Goal: Task Accomplishment & Management: Manage account settings

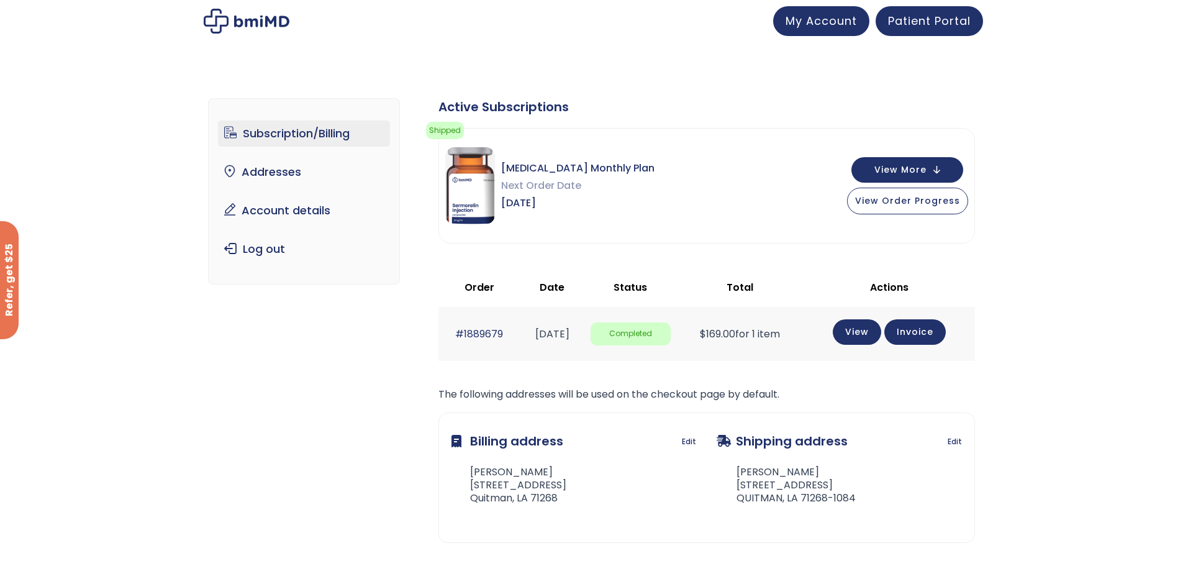
click at [303, 136] on link "Subscription/Billing" at bounding box center [304, 133] width 172 height 26
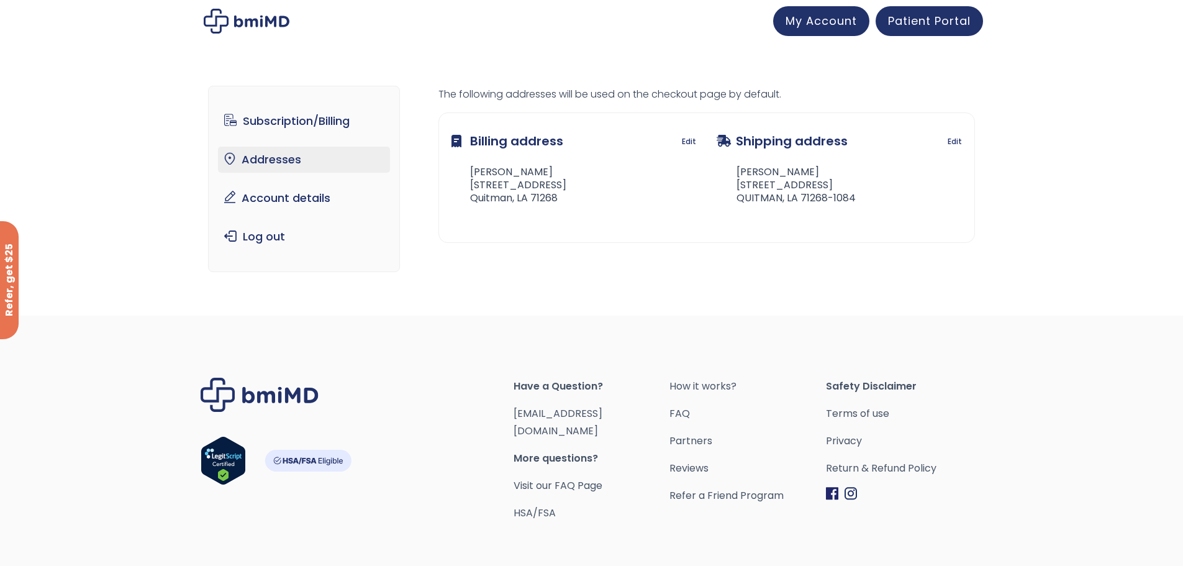
scroll to position [47, 0]
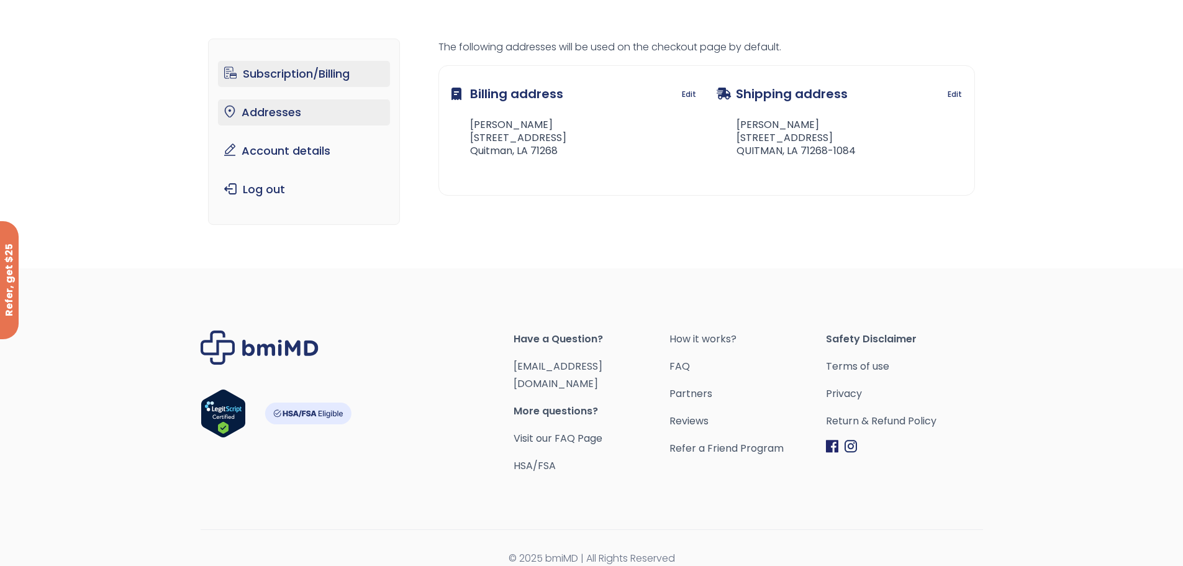
click at [324, 76] on link "Subscription/Billing" at bounding box center [304, 74] width 172 height 26
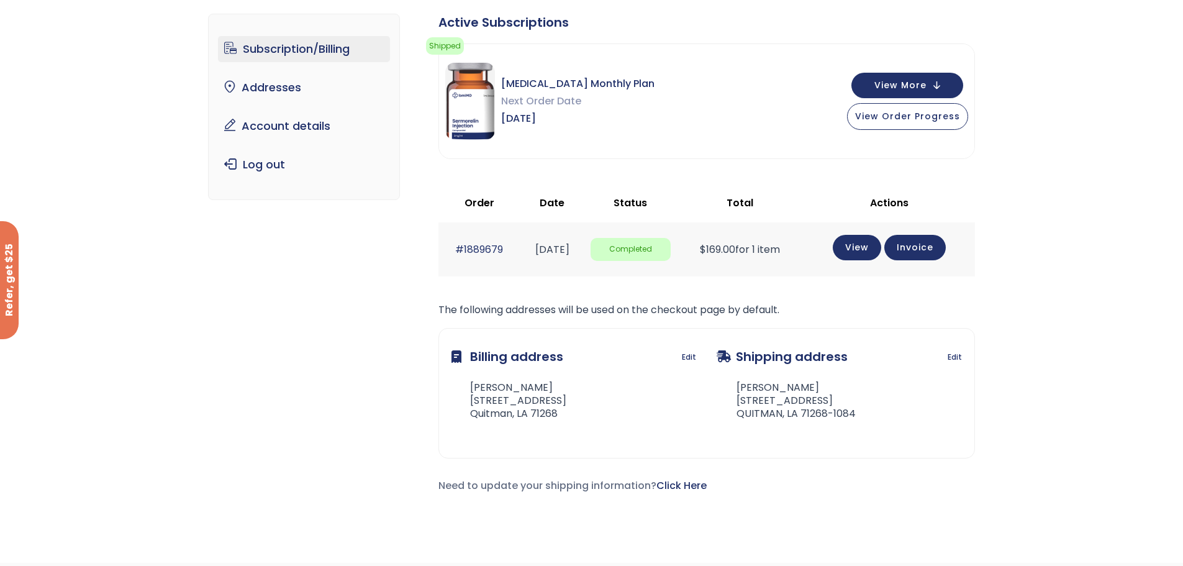
scroll to position [62, 0]
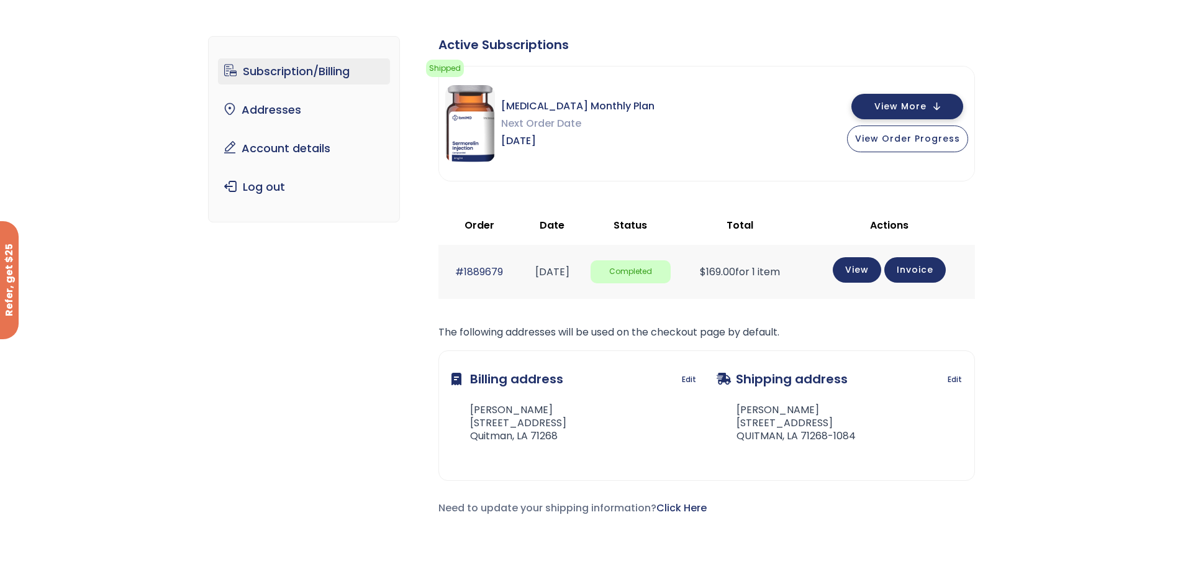
click at [951, 101] on button "View More" at bounding box center [907, 106] width 112 height 25
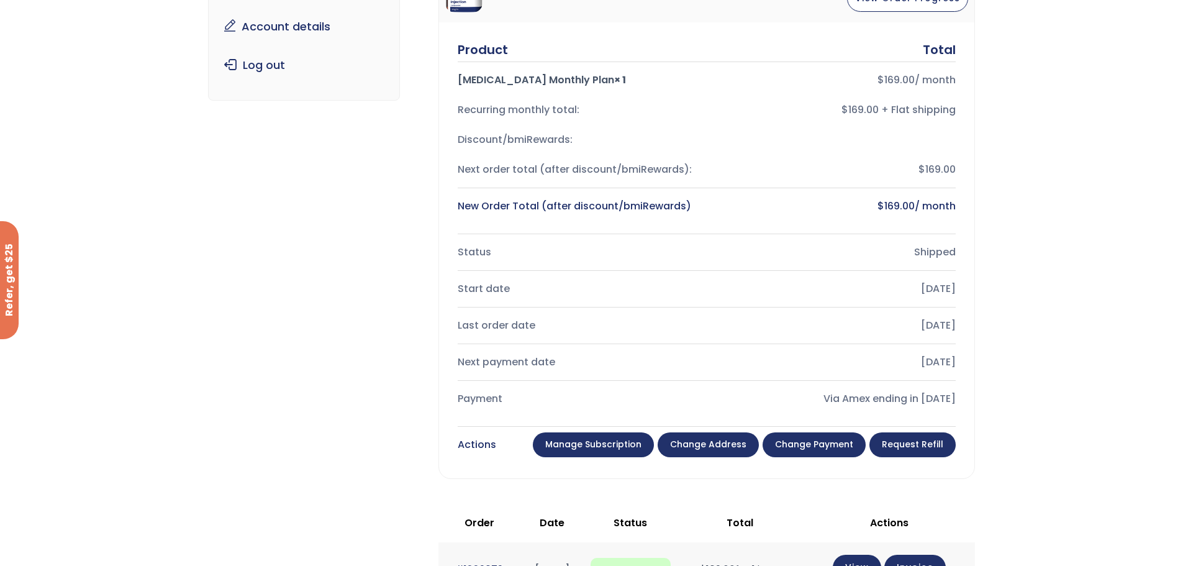
scroll to position [186, 0]
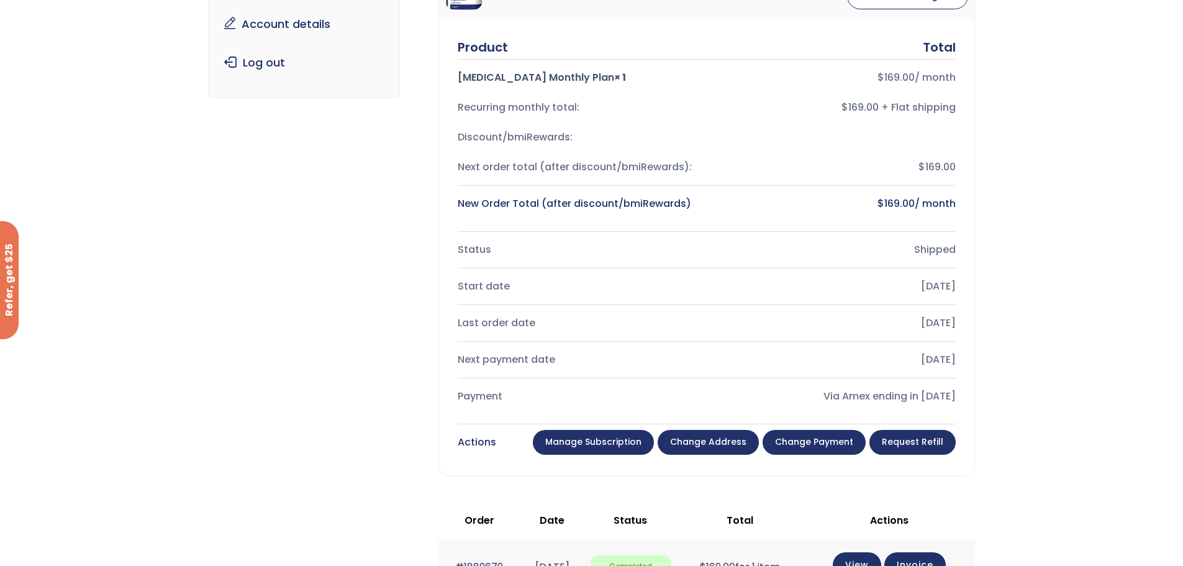
click at [598, 447] on link "Manage Subscription" at bounding box center [593, 442] width 121 height 25
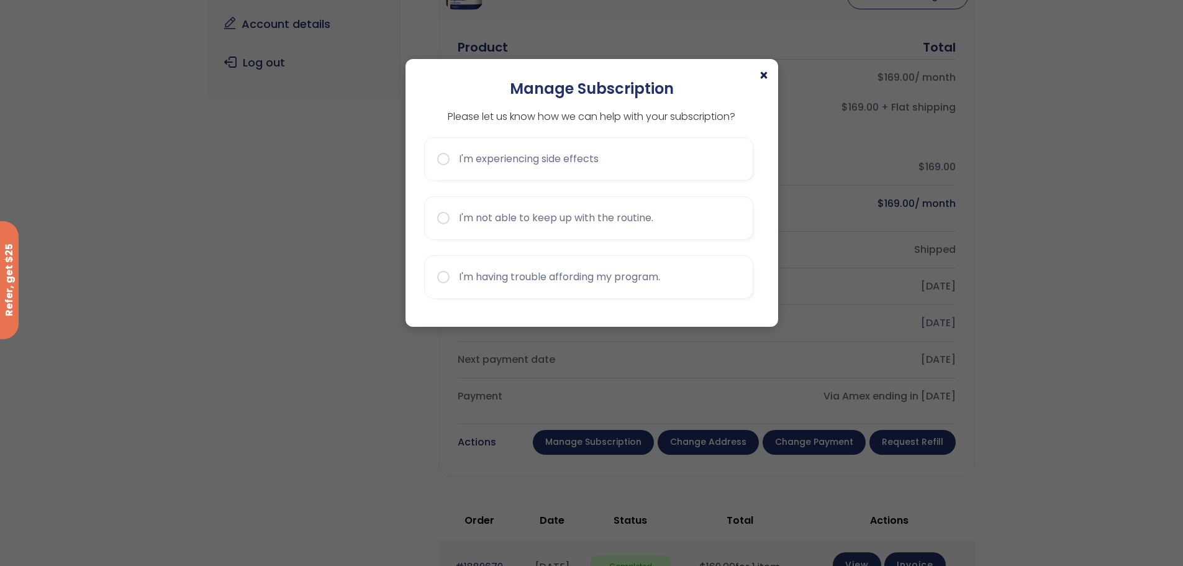
click at [763, 78] on span "×" at bounding box center [764, 75] width 10 height 15
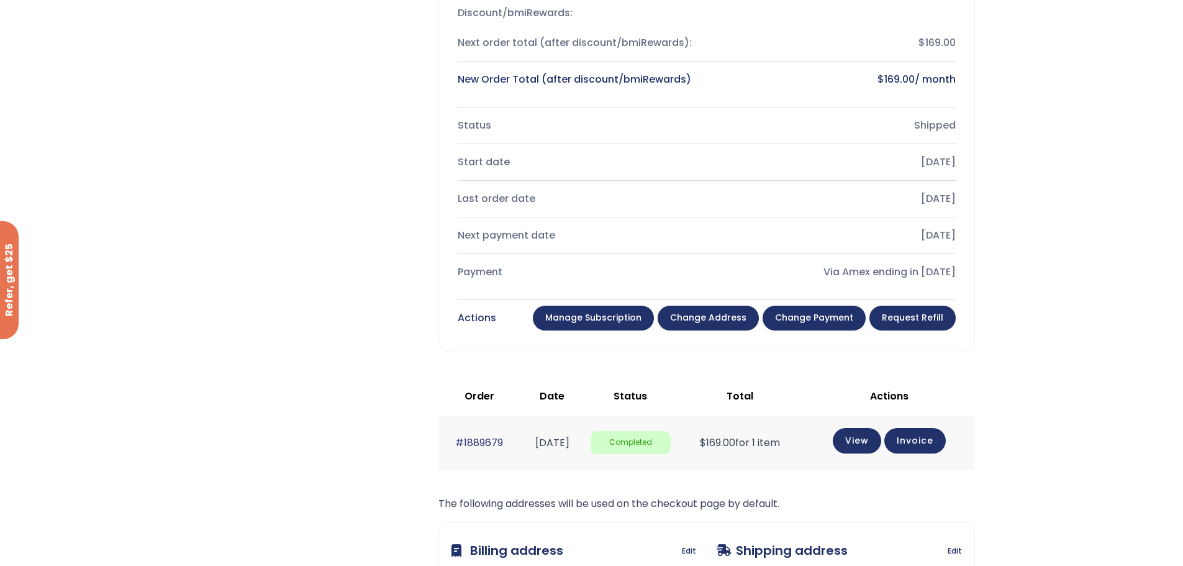
scroll to position [248, 0]
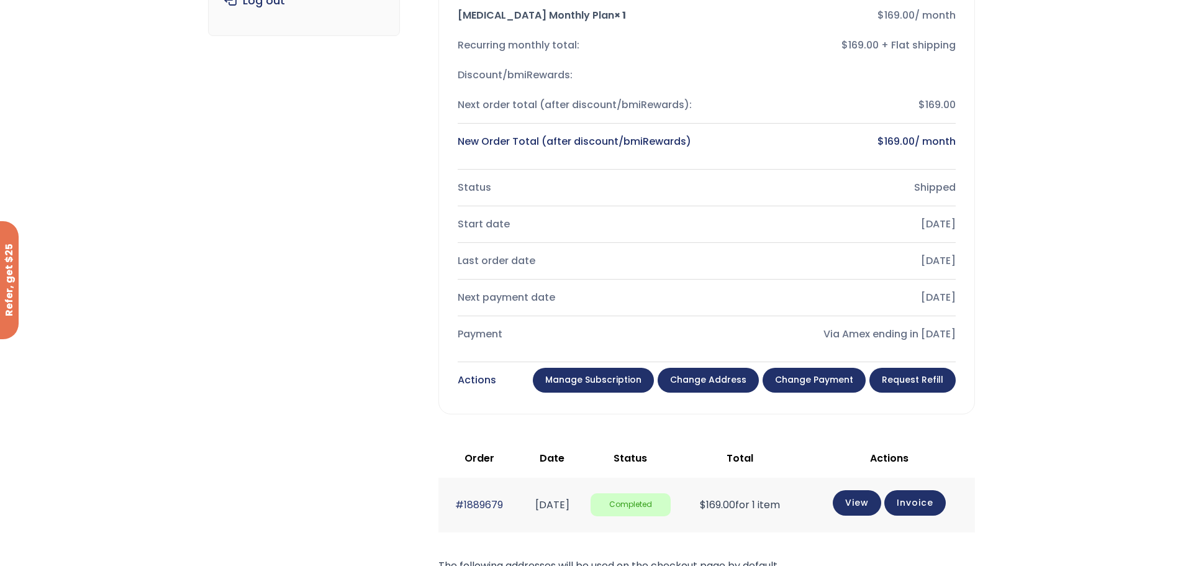
click at [821, 375] on link "Change payment" at bounding box center [814, 380] width 103 height 25
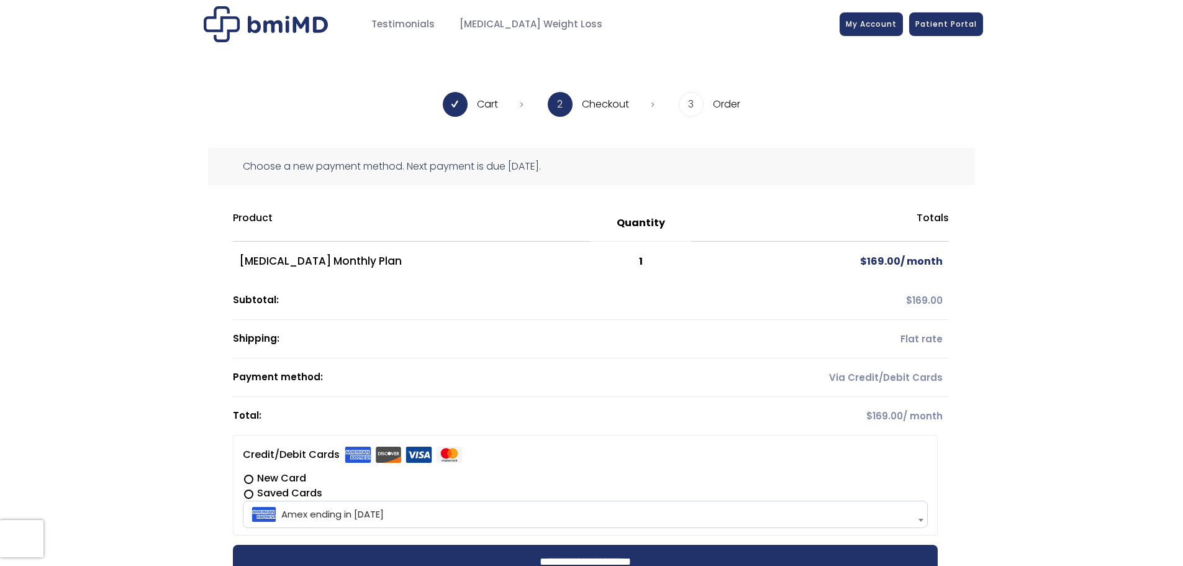
click at [921, 520] on b at bounding box center [920, 520] width 5 height 3
drag, startPoint x: 676, startPoint y: 491, endPoint x: 1074, endPoint y: 226, distance: 478.0
click at [1074, 226] on div "**********" at bounding box center [591, 385] width 1183 height 474
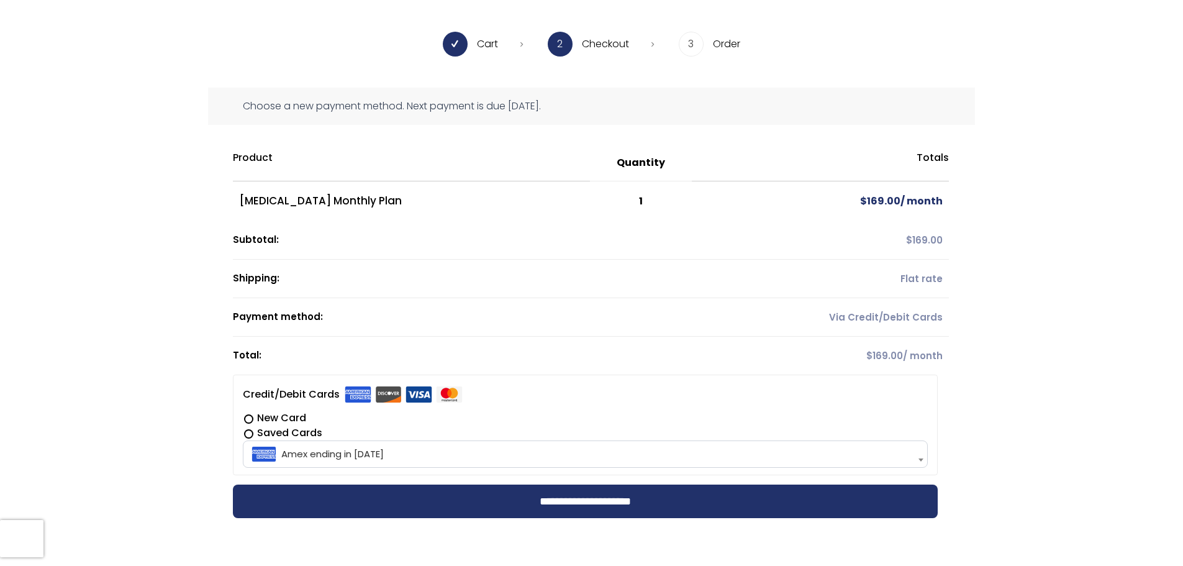
scroll to position [62, 0]
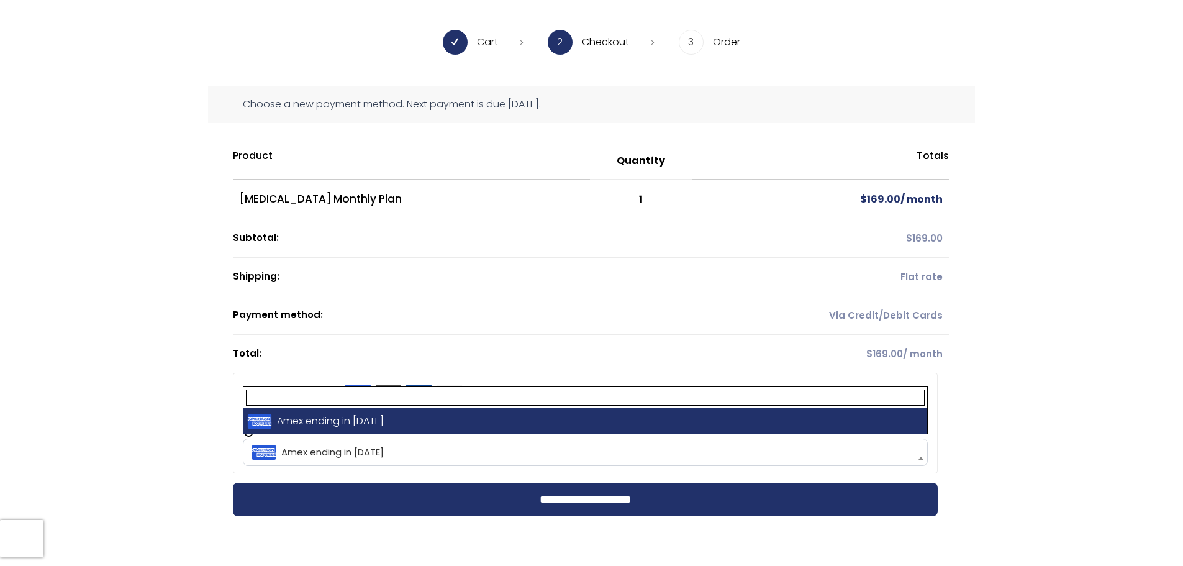
click at [917, 455] on span at bounding box center [921, 458] width 12 height 26
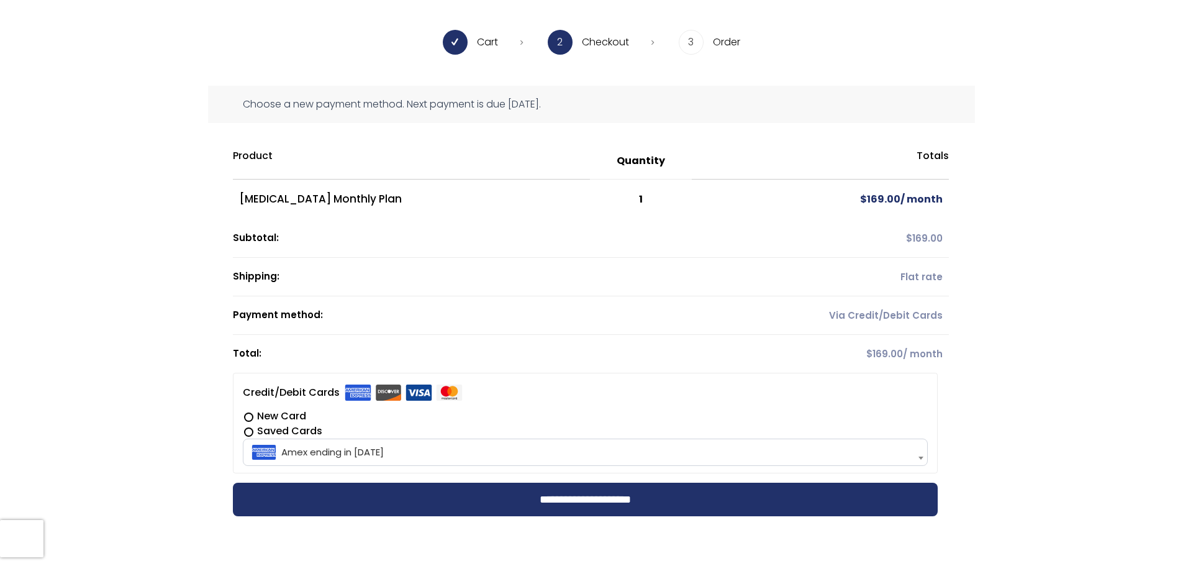
drag, startPoint x: 310, startPoint y: 427, endPoint x: 1093, endPoint y: 337, distance: 788.3
click at [1093, 337] on div "**********" at bounding box center [591, 323] width 1183 height 474
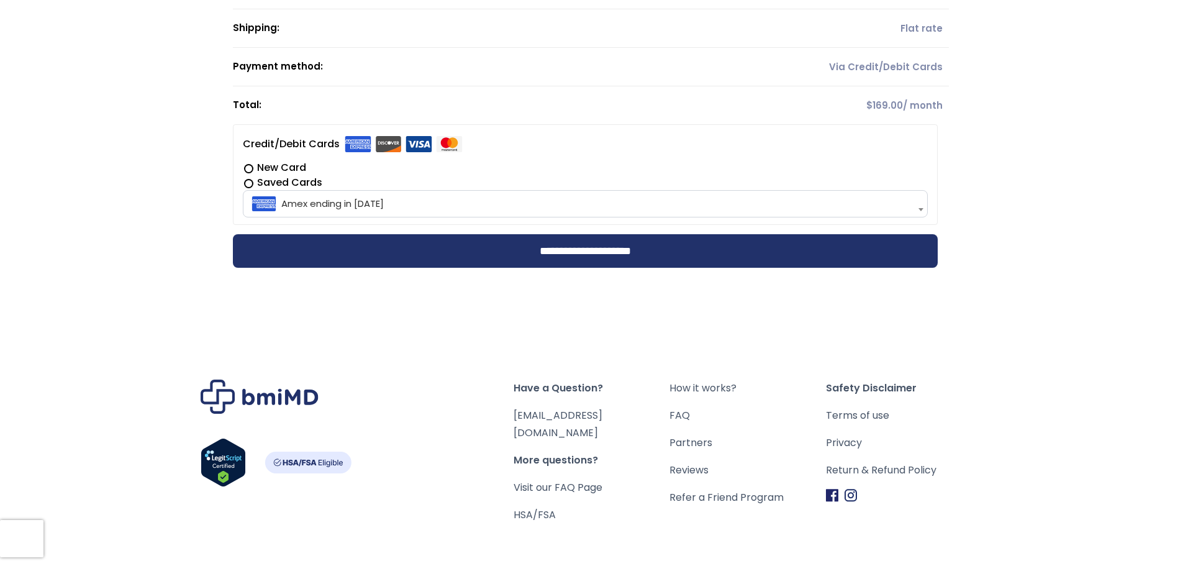
scroll to position [360, 0]
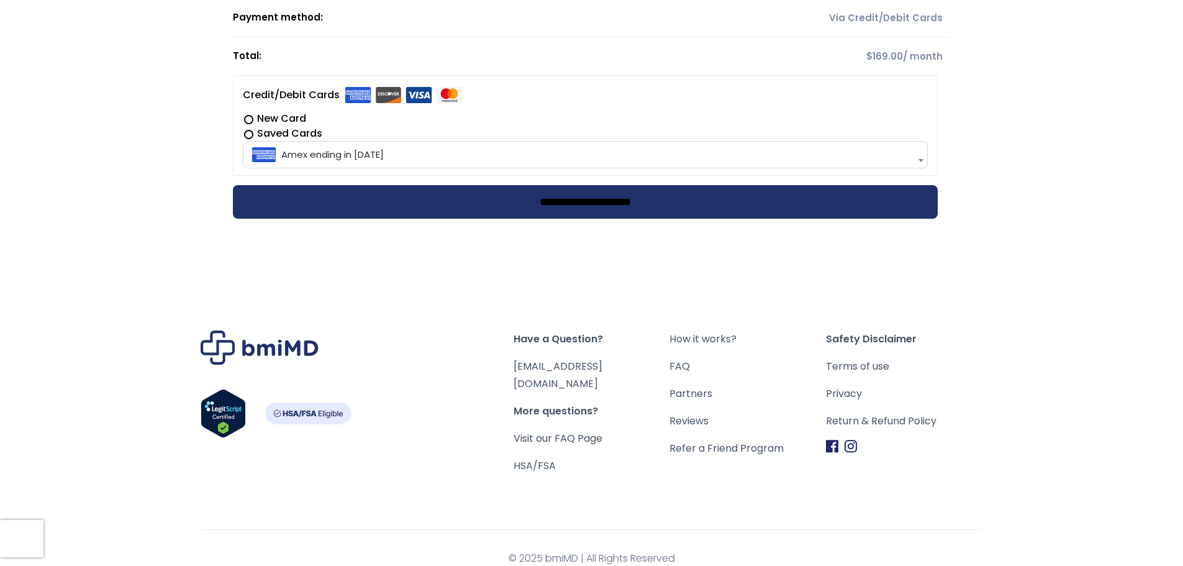
click at [649, 207] on input "**********" at bounding box center [585, 202] width 705 height 34
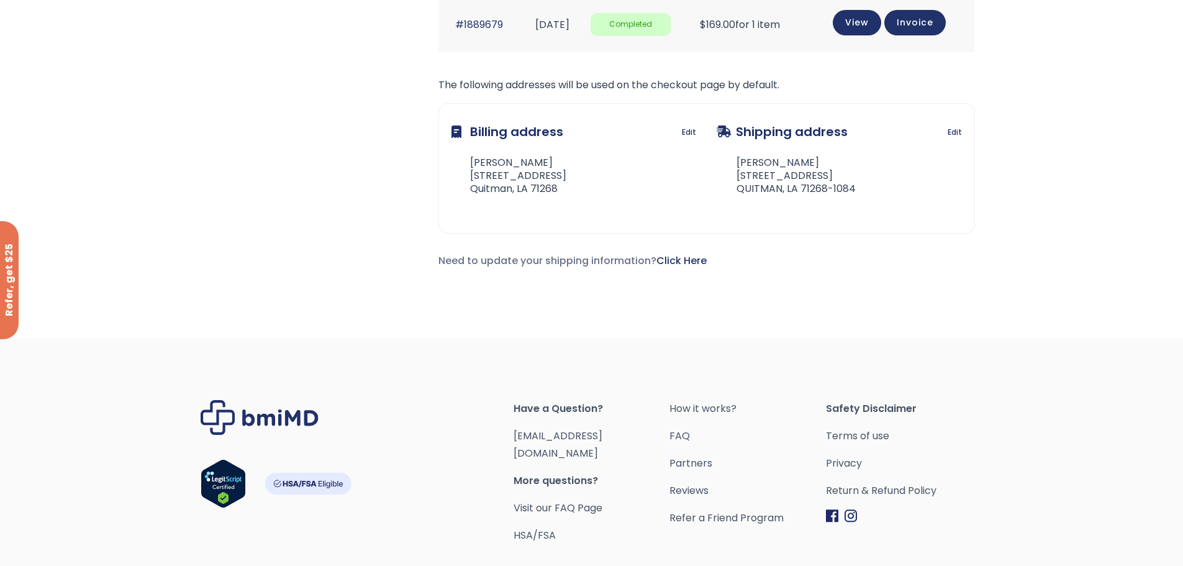
scroll to position [373, 0]
click at [691, 258] on link "Click Here" at bounding box center [681, 259] width 50 height 14
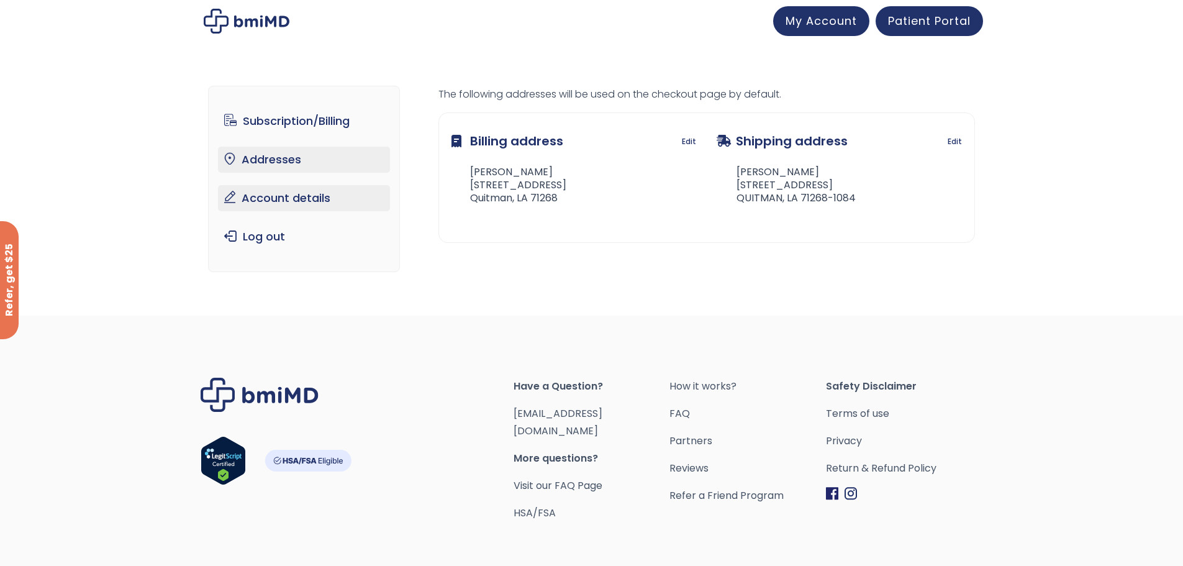
click at [306, 201] on link "Account details" at bounding box center [304, 198] width 172 height 26
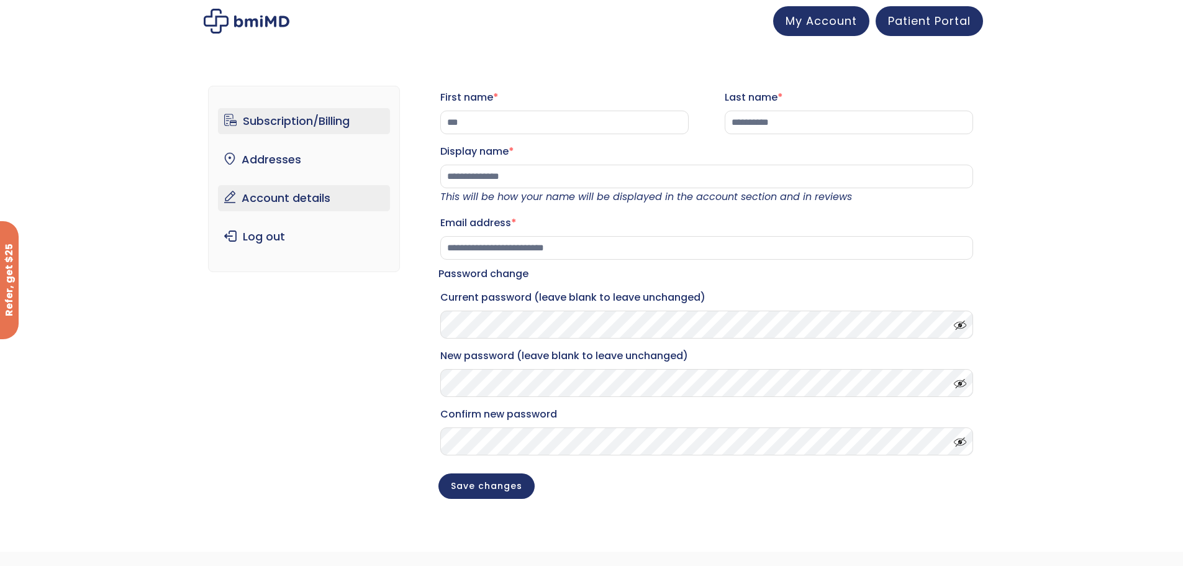
click at [296, 122] on link "Subscription/Billing" at bounding box center [304, 121] width 172 height 26
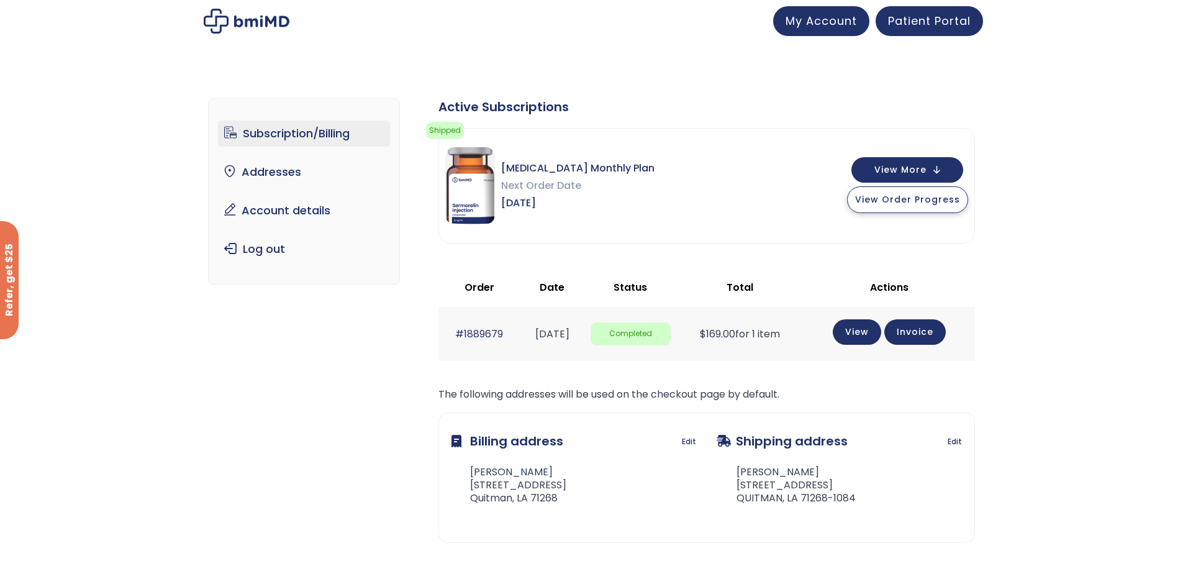
click at [896, 206] on button "View Order Progress" at bounding box center [907, 199] width 121 height 27
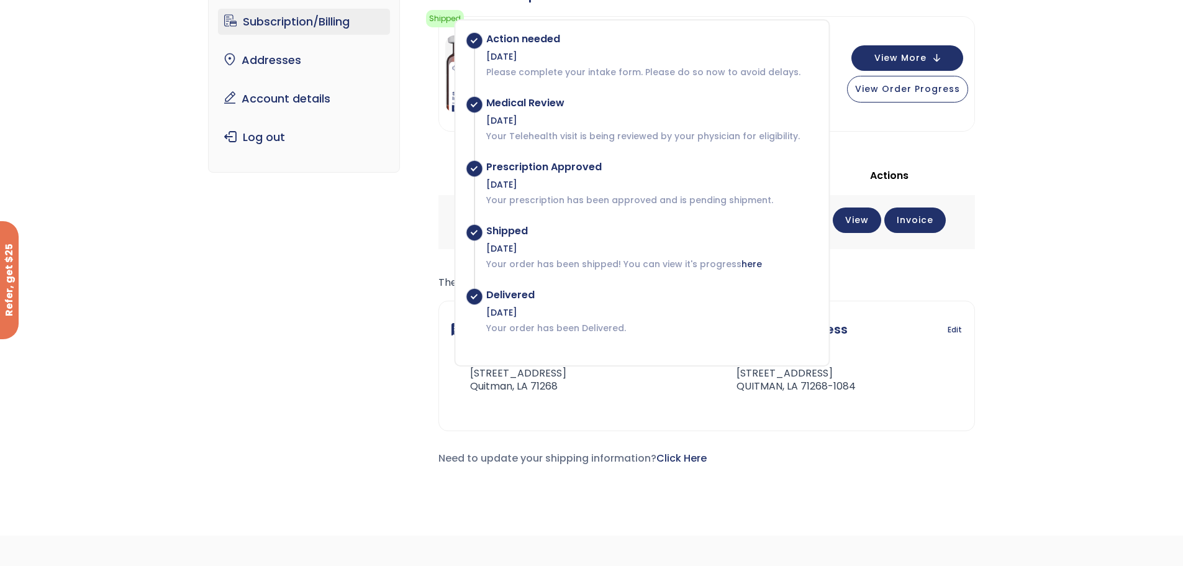
scroll to position [124, 0]
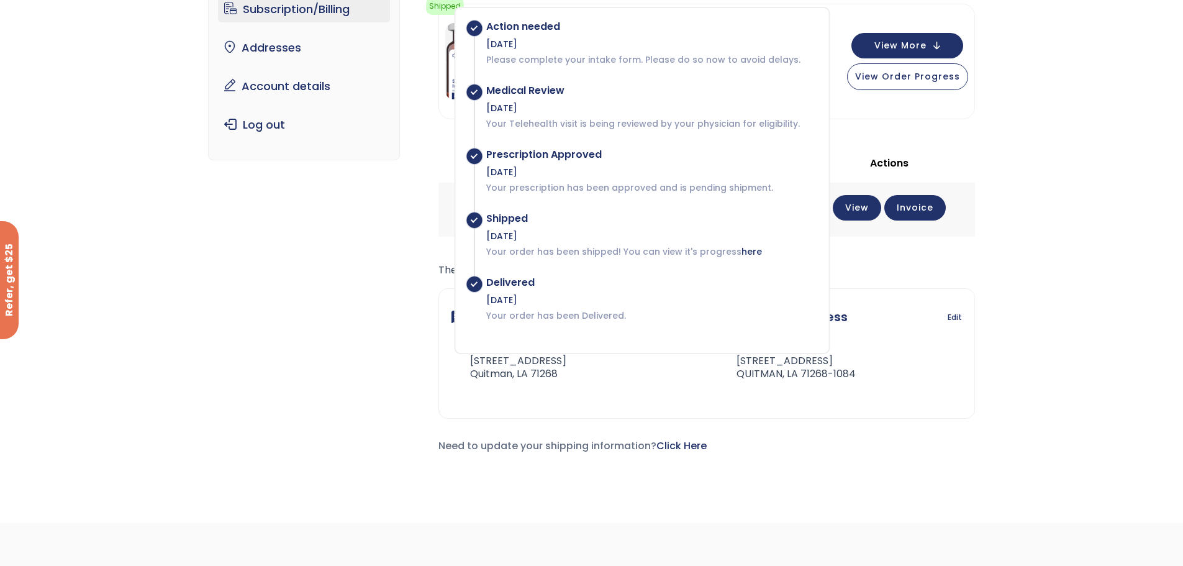
click at [1065, 187] on div "Subscription/Billing bmiRewards Addresses Account details Submit a Review Log o…" at bounding box center [591, 223] width 1183 height 549
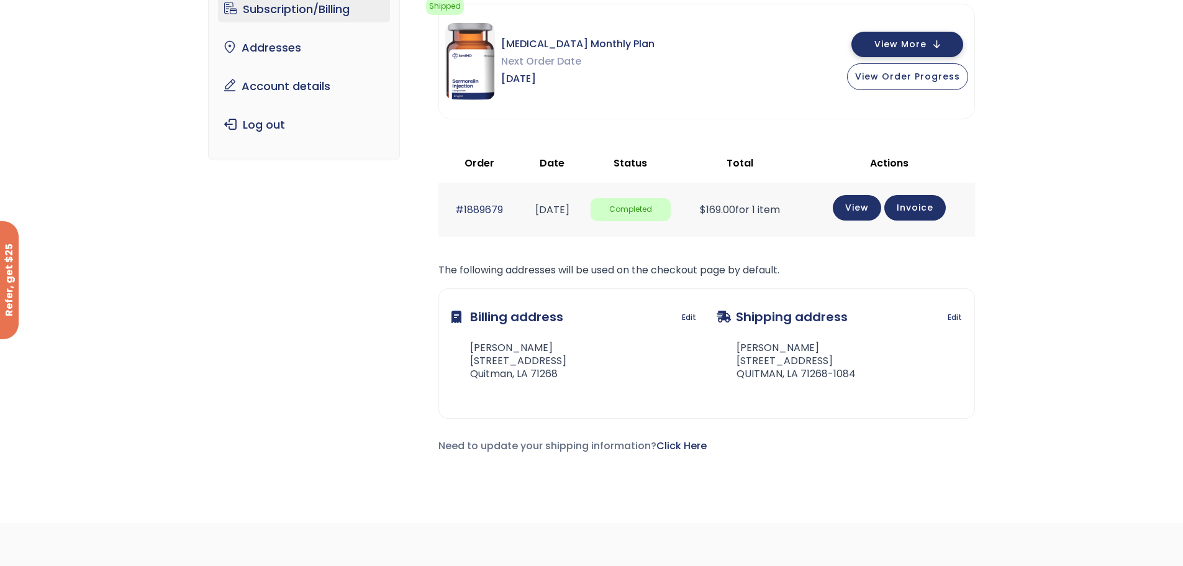
click at [948, 46] on button "View More" at bounding box center [907, 44] width 112 height 25
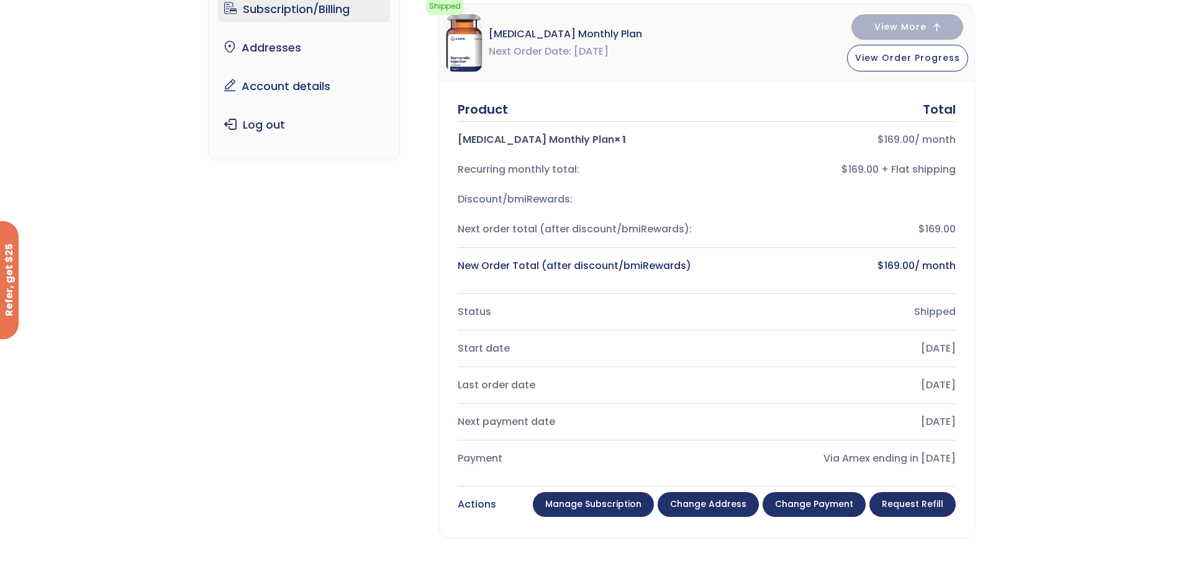
click at [594, 509] on link "Manage Subscription" at bounding box center [593, 504] width 121 height 25
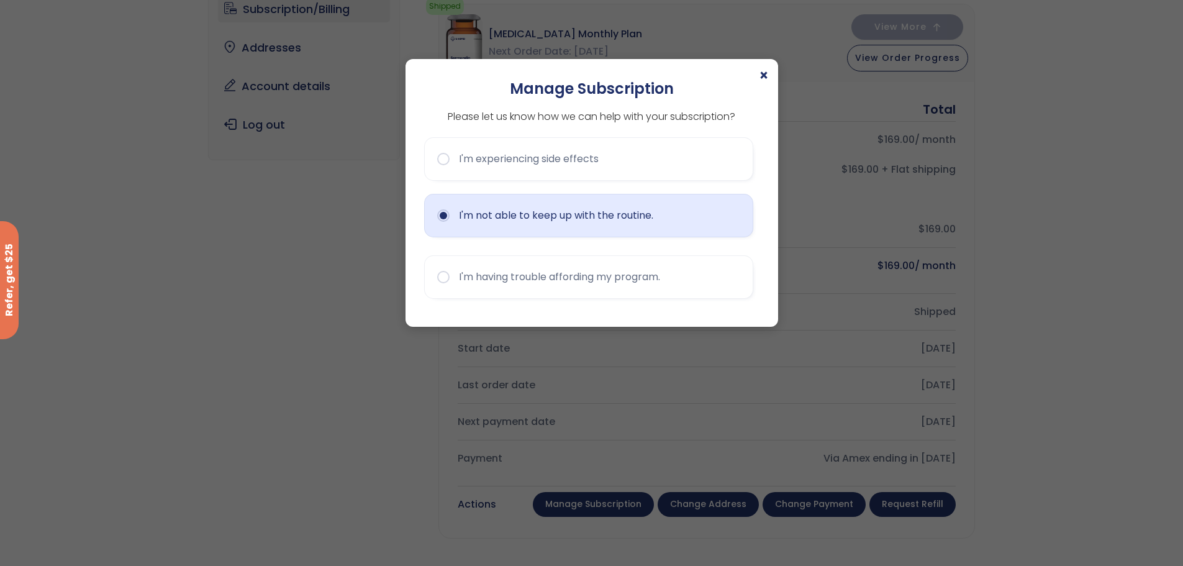
click at [444, 215] on button "I'm not able to keep up with the routine." at bounding box center [588, 215] width 329 height 43
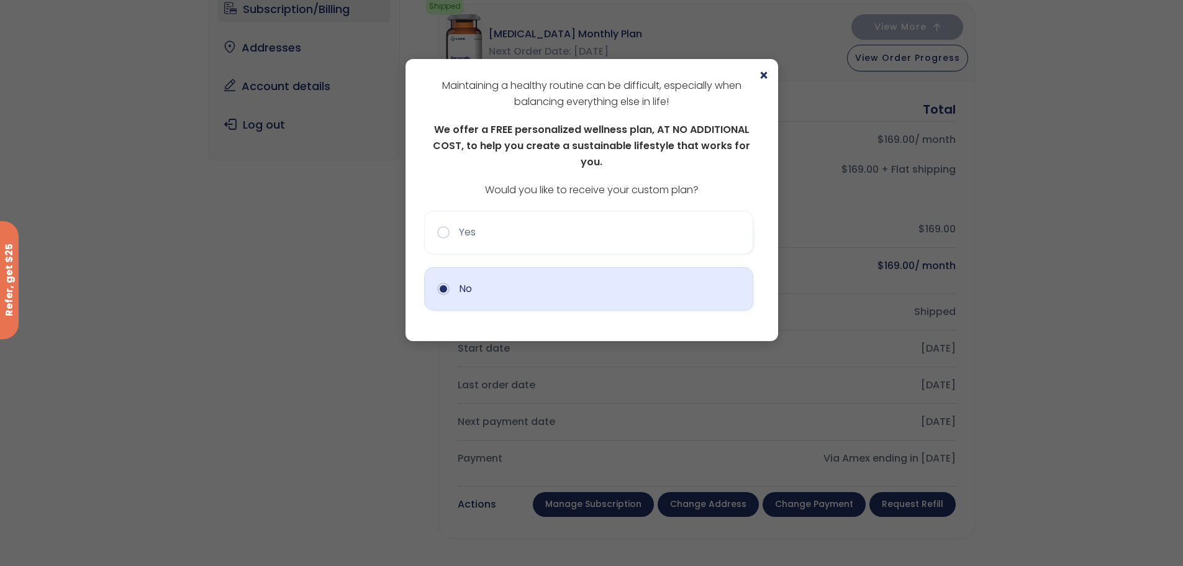
click at [442, 273] on button "No" at bounding box center [588, 288] width 329 height 43
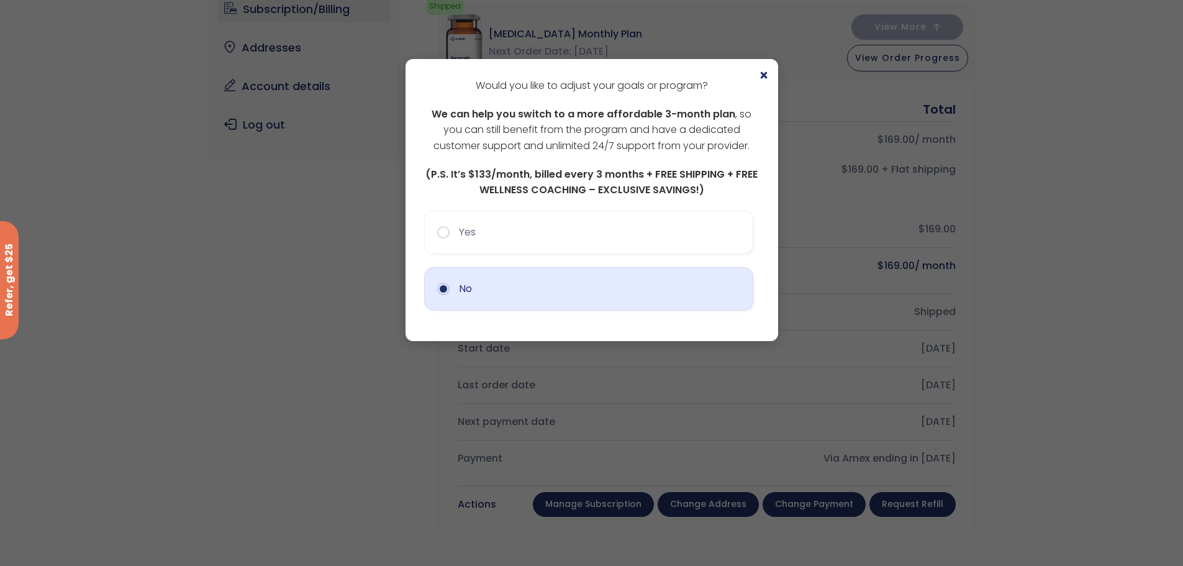
click at [447, 290] on button "No" at bounding box center [588, 288] width 329 height 43
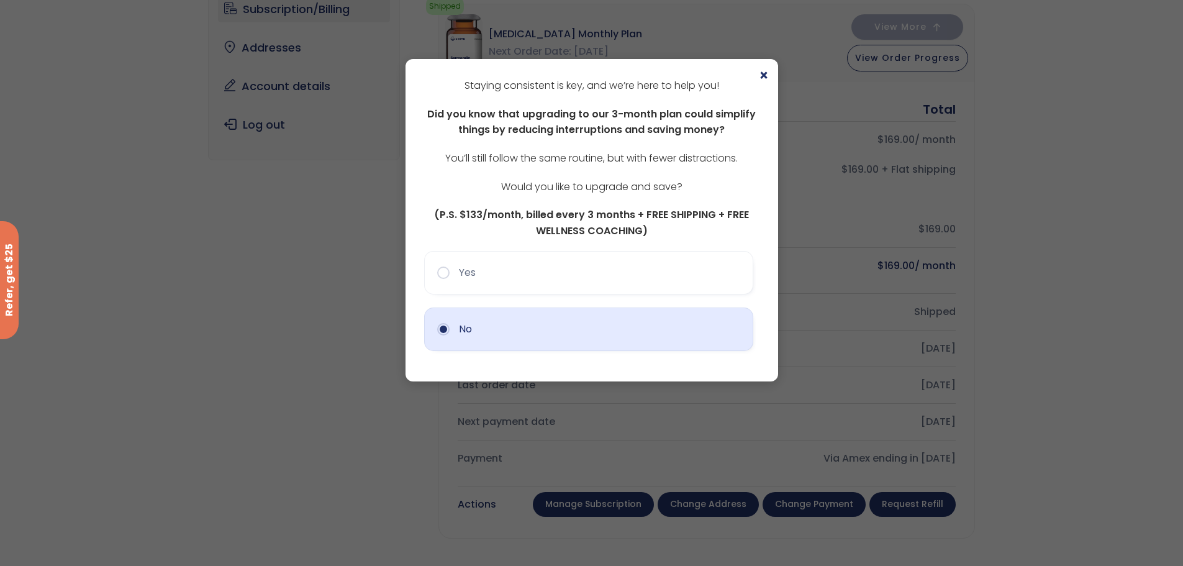
click at [444, 330] on button "No" at bounding box center [588, 328] width 329 height 43
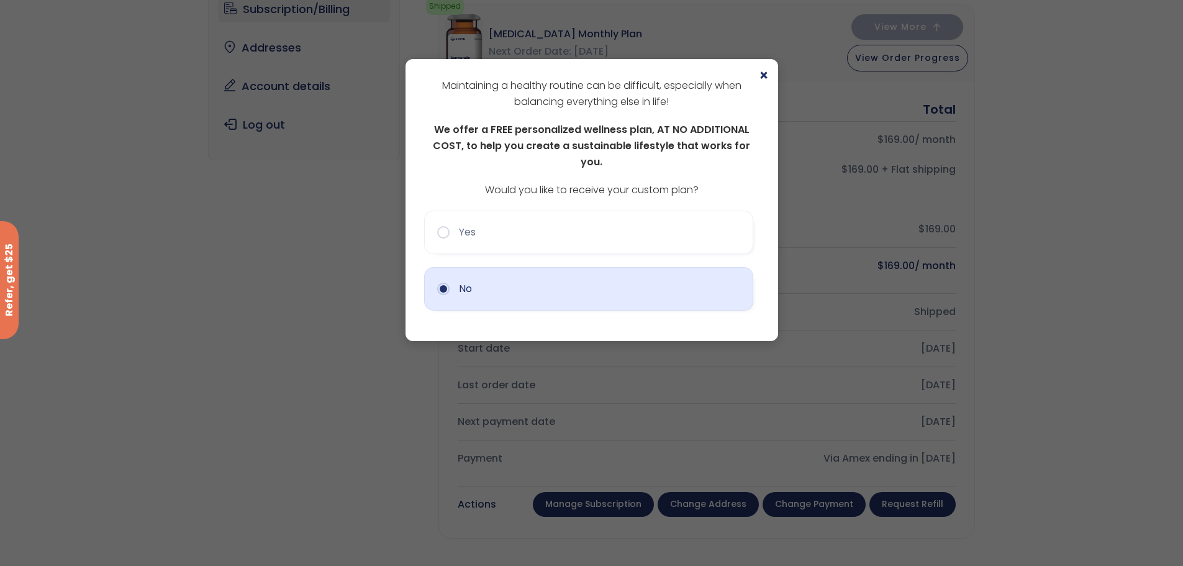
click at [441, 272] on button "No" at bounding box center [588, 288] width 329 height 43
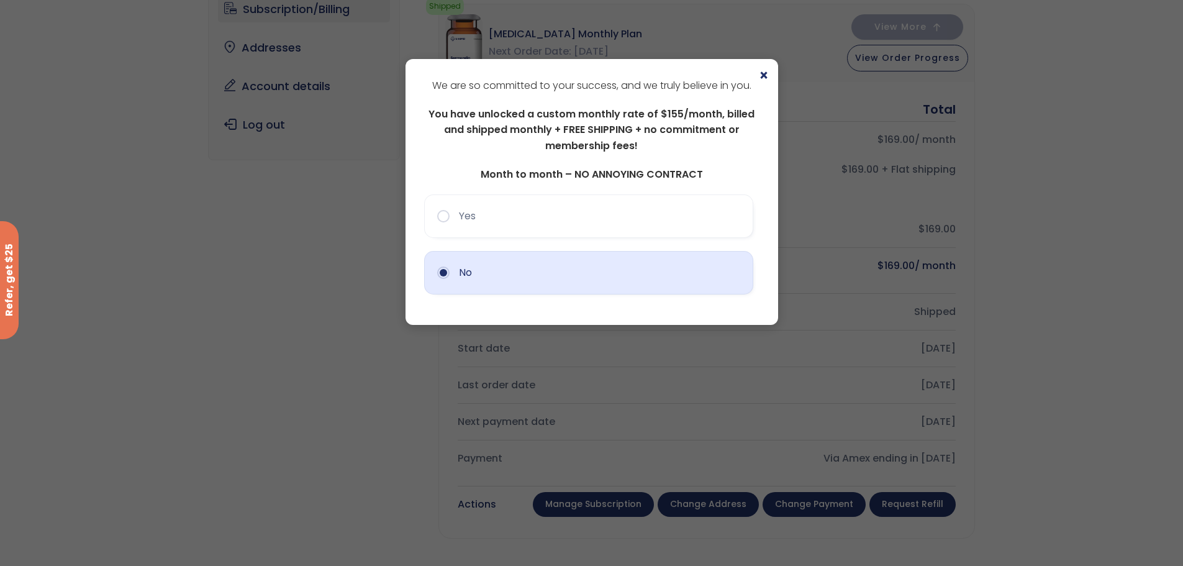
click at [444, 274] on button "No" at bounding box center [588, 272] width 329 height 43
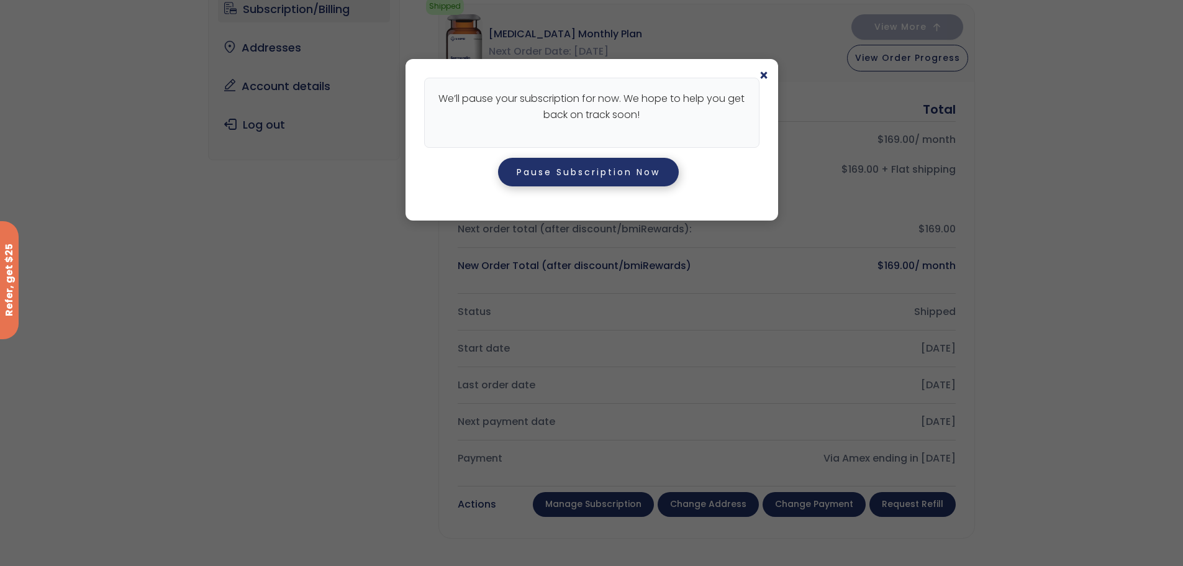
click at [633, 175] on button "Pause Subscription Now" at bounding box center [588, 172] width 181 height 29
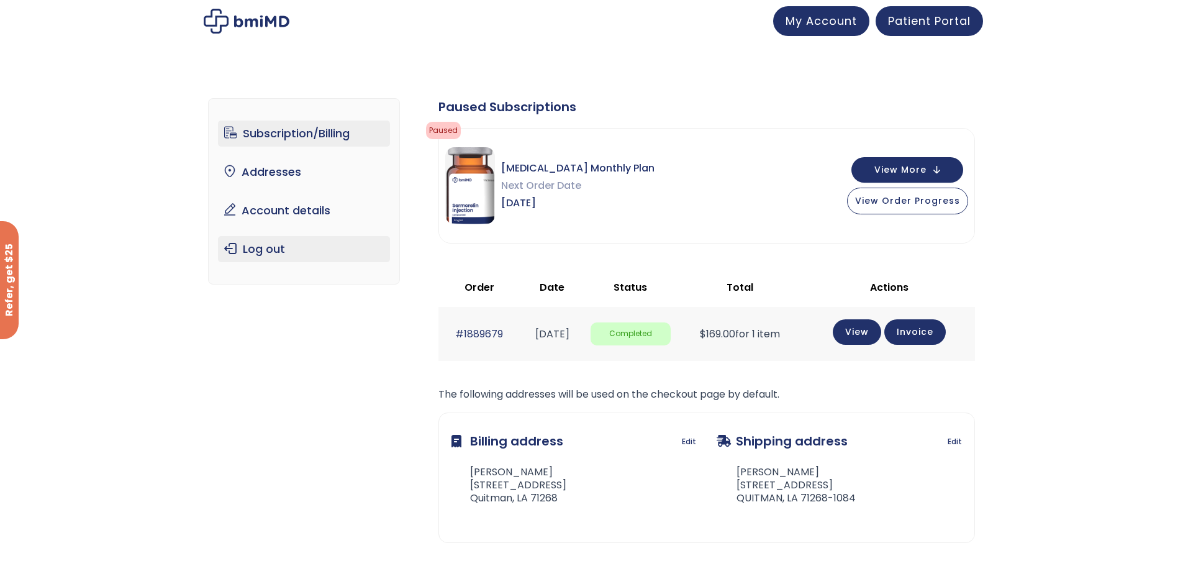
click at [258, 248] on link "Log out" at bounding box center [304, 249] width 172 height 26
